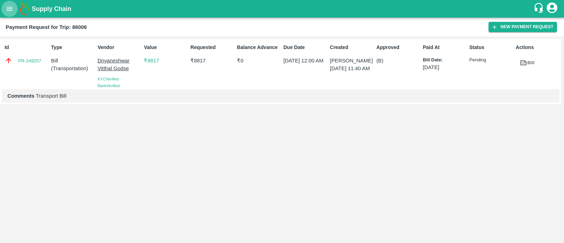
click at [6, 12] on icon "open drawer" at bounding box center [10, 9] width 8 height 8
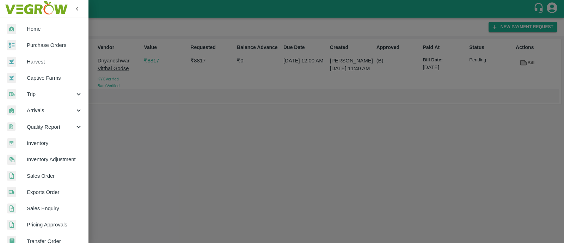
scroll to position [158, 0]
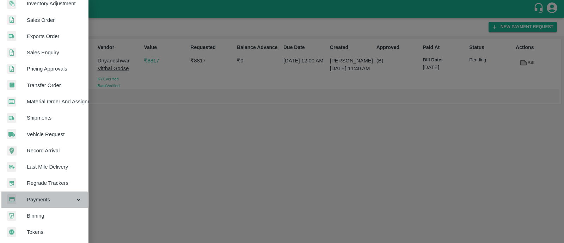
click at [40, 200] on span "Payments" at bounding box center [51, 200] width 48 height 8
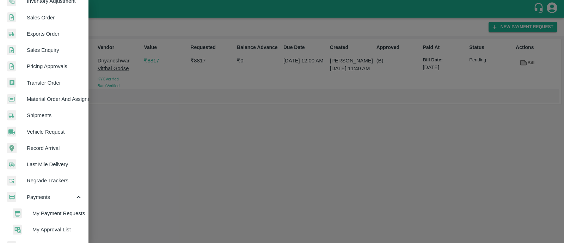
click at [66, 213] on span "My Payment Requests" at bounding box center [57, 214] width 50 height 8
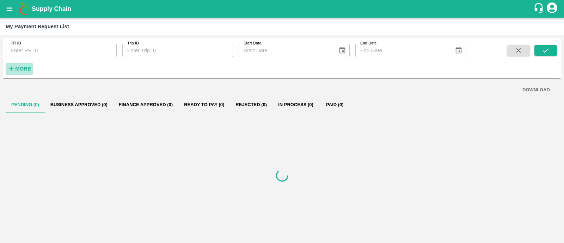
click at [30, 65] on h6 "More" at bounding box center [23, 68] width 16 height 9
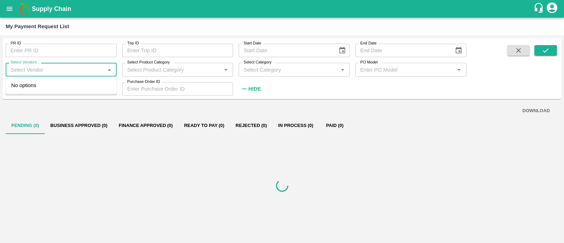
click at [51, 72] on input "Select Vendors" at bounding box center [55, 69] width 95 height 9
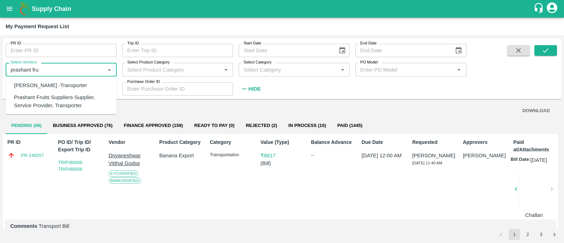
click at [73, 99] on div "Prashant Fruits Suppliers-Supplier, Service Provider, Transporter" at bounding box center [62, 101] width 97 height 16
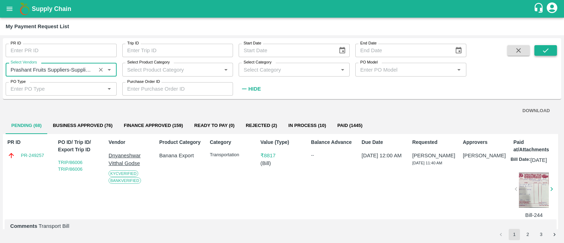
type input "Prashant Fruits Suppliers-Supplier, Service Provider, Transporter"
click at [547, 48] on icon "submit" at bounding box center [546, 51] width 8 height 8
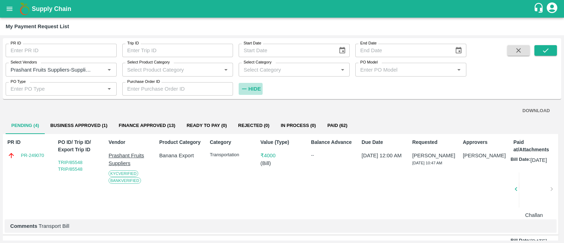
click at [259, 93] on button "Hide" at bounding box center [251, 89] width 24 height 12
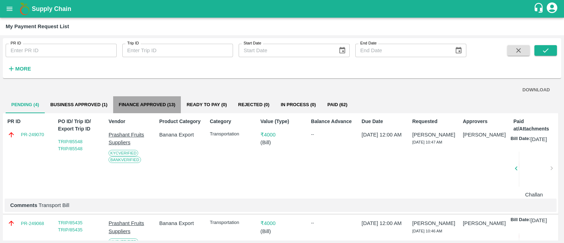
click at [161, 102] on button "Finance Approved (13)" at bounding box center [147, 104] width 68 height 17
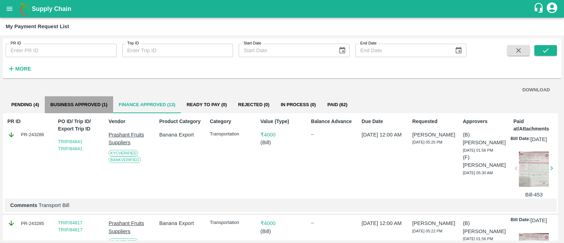
click at [58, 110] on button "Business Approved (1)" at bounding box center [79, 104] width 68 height 17
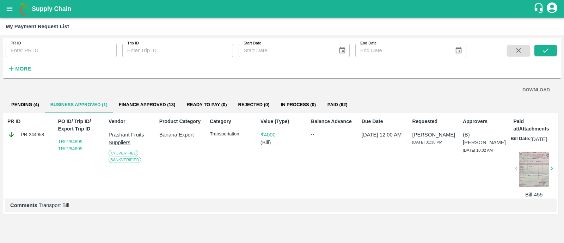
click at [7, 14] on button "open drawer" at bounding box center [9, 9] width 16 height 16
